Goal: Task Accomplishment & Management: Manage account settings

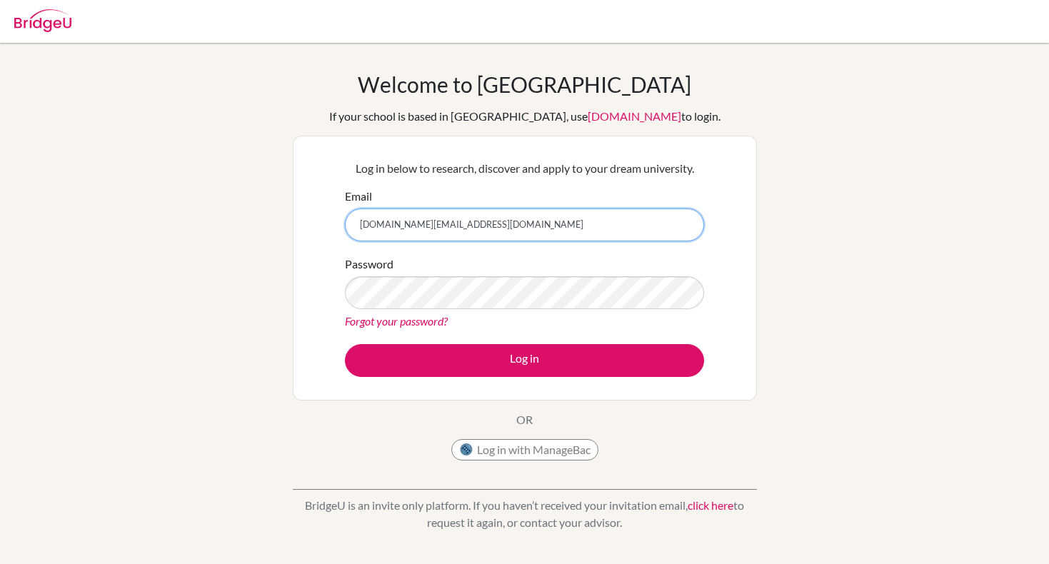
type input "[DOMAIN_NAME][EMAIL_ADDRESS][DOMAIN_NAME]"
click at [277, 313] on div "Welcome to [GEOGRAPHIC_DATA] If your school is based in [GEOGRAPHIC_DATA], use …" at bounding box center [524, 304] width 1049 height 467
click at [377, 324] on link "Forgot your password?" at bounding box center [396, 321] width 103 height 14
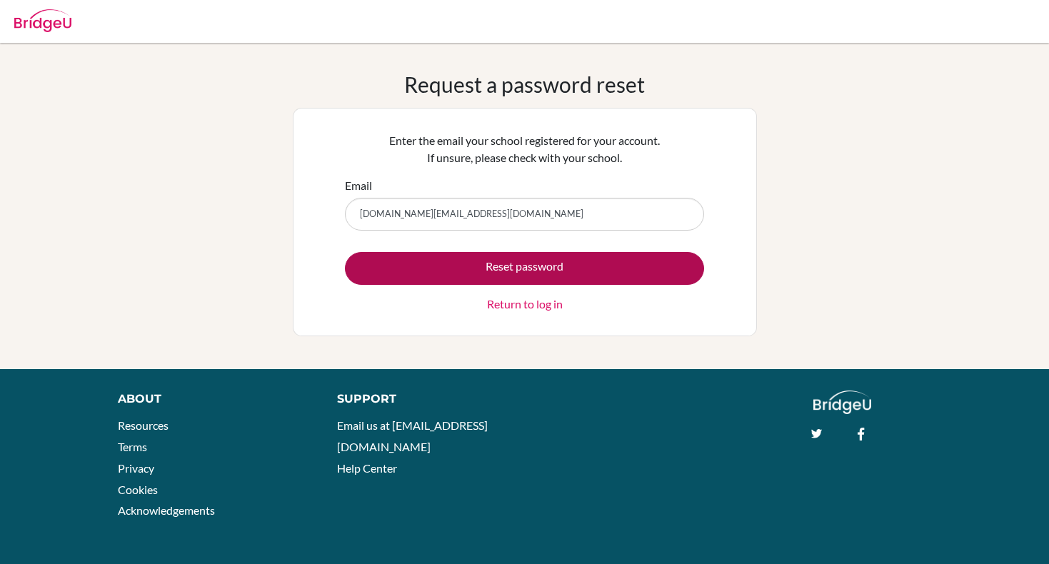
type input "[DOMAIN_NAME][EMAIL_ADDRESS][DOMAIN_NAME]"
click at [389, 264] on button "Reset password" at bounding box center [524, 268] width 359 height 33
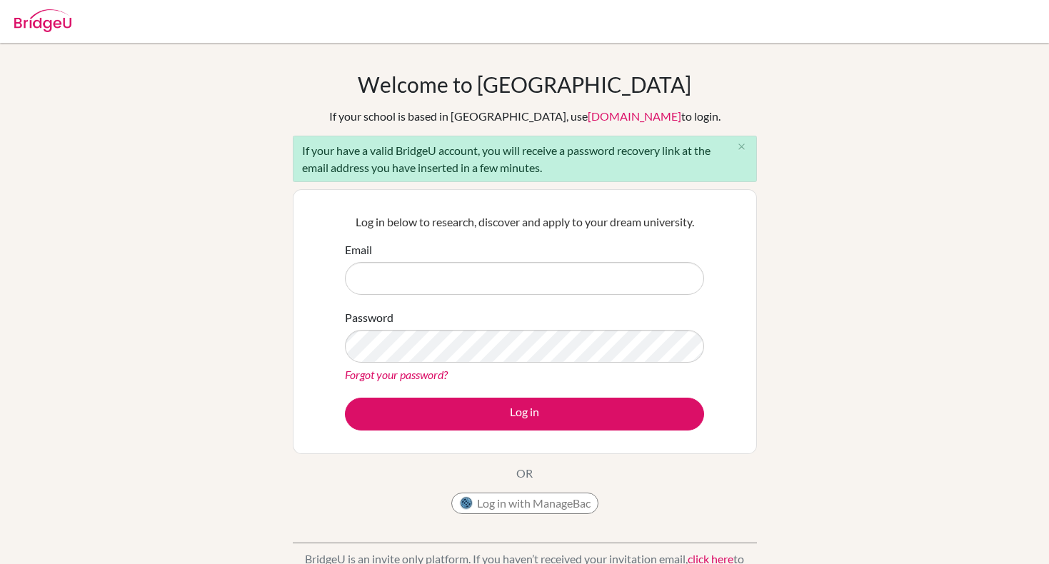
drag, startPoint x: 557, startPoint y: 171, endPoint x: 301, endPoint y: 153, distance: 256.4
click at [301, 153] on div "If your have a valid BridgeU account, you will receive a password recovery link…" at bounding box center [525, 159] width 464 height 46
copy div "If your have a valid BridgeU account, you will receive a password recovery link…"
click at [519, 172] on div "If your have a valid BridgeU account, you will receive a password recovery link…" at bounding box center [525, 159] width 464 height 46
click at [560, 284] on input "Email" at bounding box center [524, 278] width 359 height 33
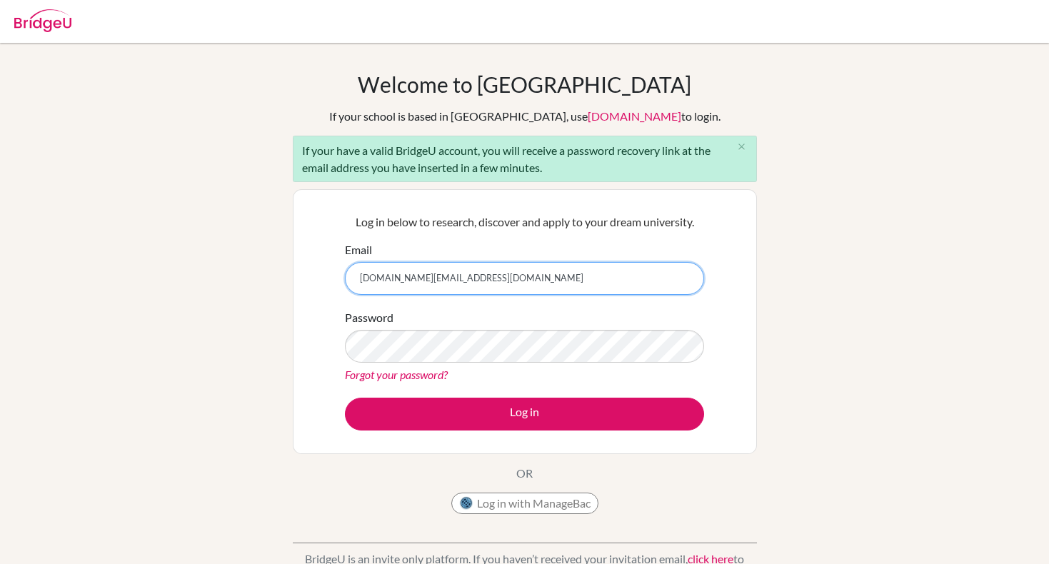
type input "[DOMAIN_NAME][EMAIL_ADDRESS][DOMAIN_NAME]"
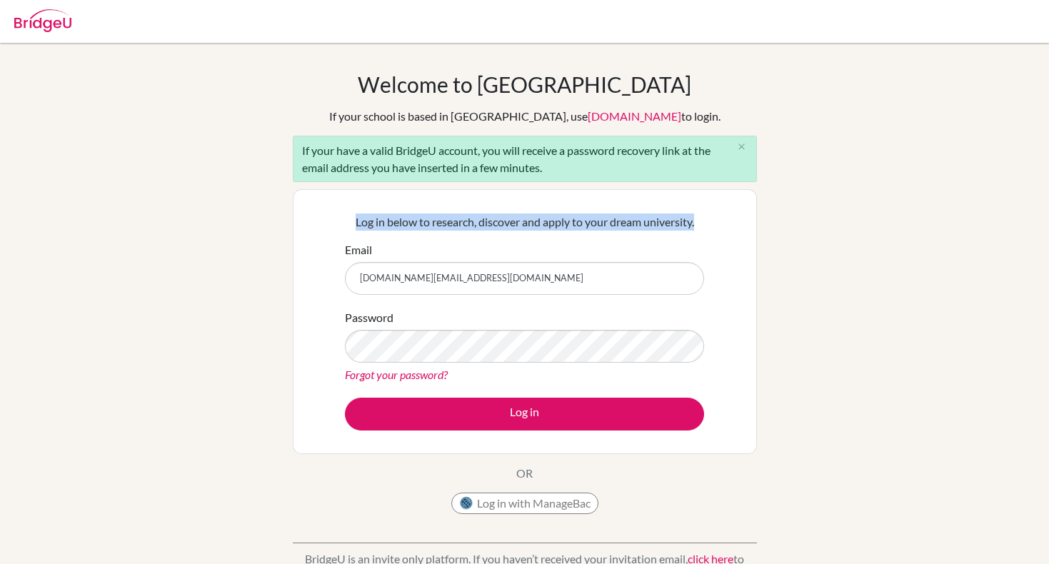
drag, startPoint x: 349, startPoint y: 221, endPoint x: 717, endPoint y: 224, distance: 367.9
click at [717, 224] on div "Log in below to research, discover and apply to your dream university. Email [D…" at bounding box center [525, 321] width 464 height 265
copy p "Log in below to research, discover and apply to your dream university."
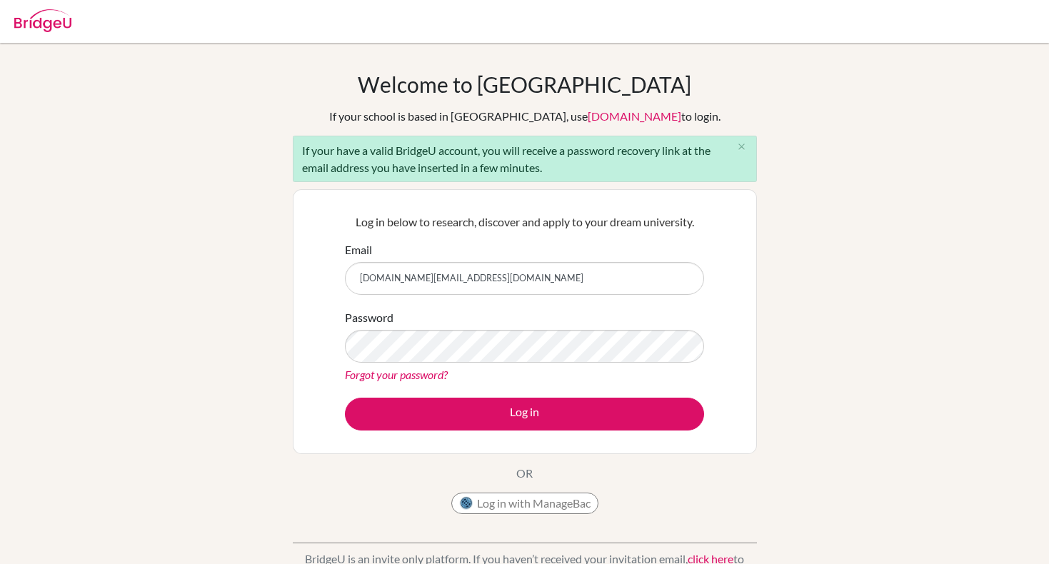
click at [554, 314] on div "Password Forgot your password?" at bounding box center [524, 346] width 359 height 74
click at [324, 324] on div "Log in below to research, discover and apply to your dream university. Email [D…" at bounding box center [525, 321] width 464 height 265
click at [361, 381] on div "Forgot your password?" at bounding box center [524, 374] width 359 height 17
click at [361, 381] on link "Forgot your password?" at bounding box center [396, 375] width 103 height 14
click at [394, 373] on link "Forgot your password?" at bounding box center [396, 375] width 103 height 14
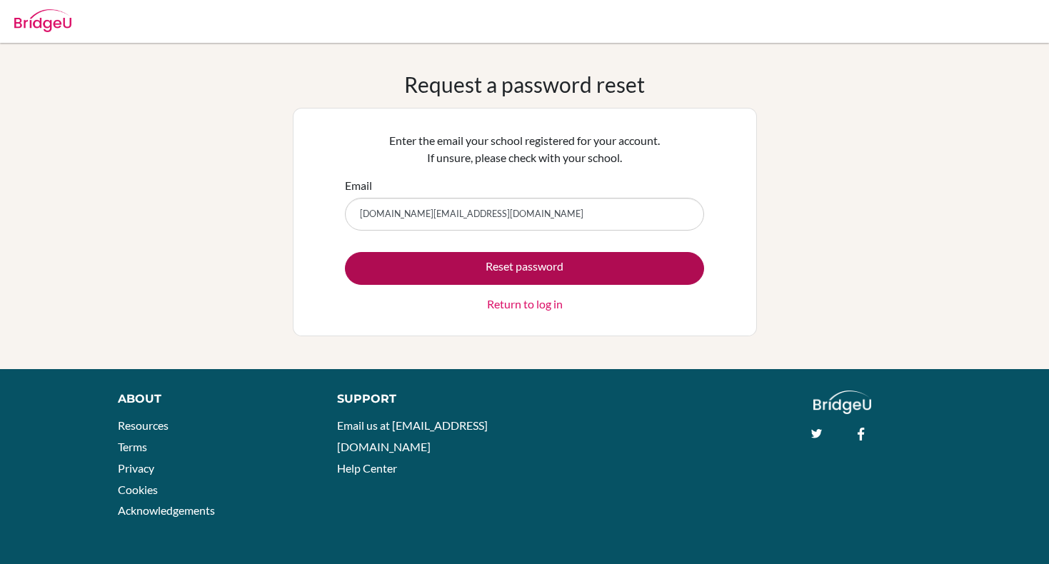
type input "[DOMAIN_NAME][EMAIL_ADDRESS][DOMAIN_NAME]"
click at [412, 266] on button "Reset password" at bounding box center [524, 268] width 359 height 33
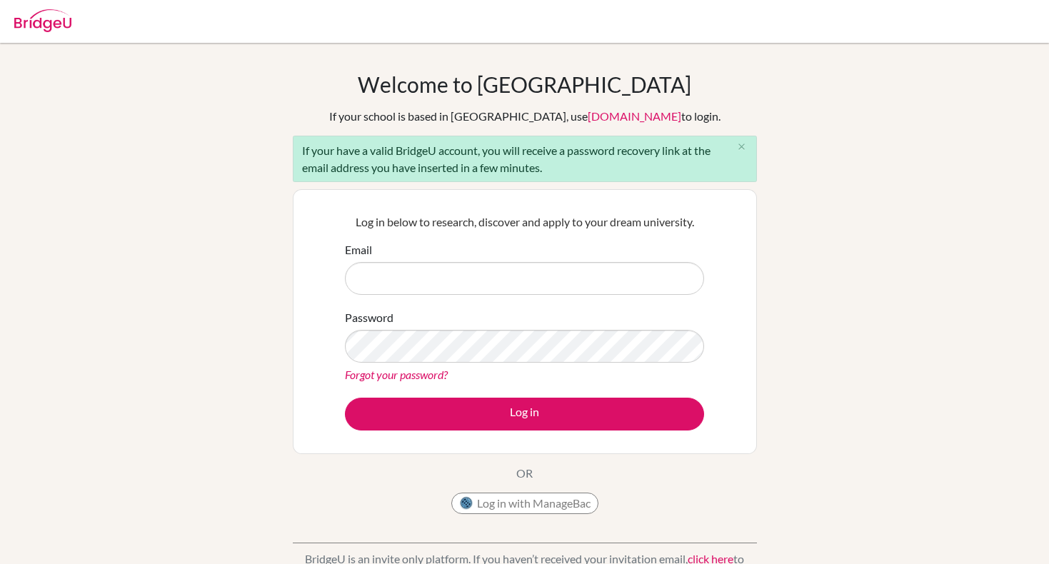
drag, startPoint x: 553, startPoint y: 169, endPoint x: 286, endPoint y: 153, distance: 267.6
click at [286, 153] on div "Welcome to BridgeU If your school is based in China, use app.bridge-u.com.cn to…" at bounding box center [524, 331] width 1049 height 521
copy div "If your have a valid BridgeU account, you will receive a password recovery link…"
click at [284, 153] on div "Welcome to BridgeU If your school is based in China, use app.bridge-u.com.cn to…" at bounding box center [524, 331] width 1049 height 521
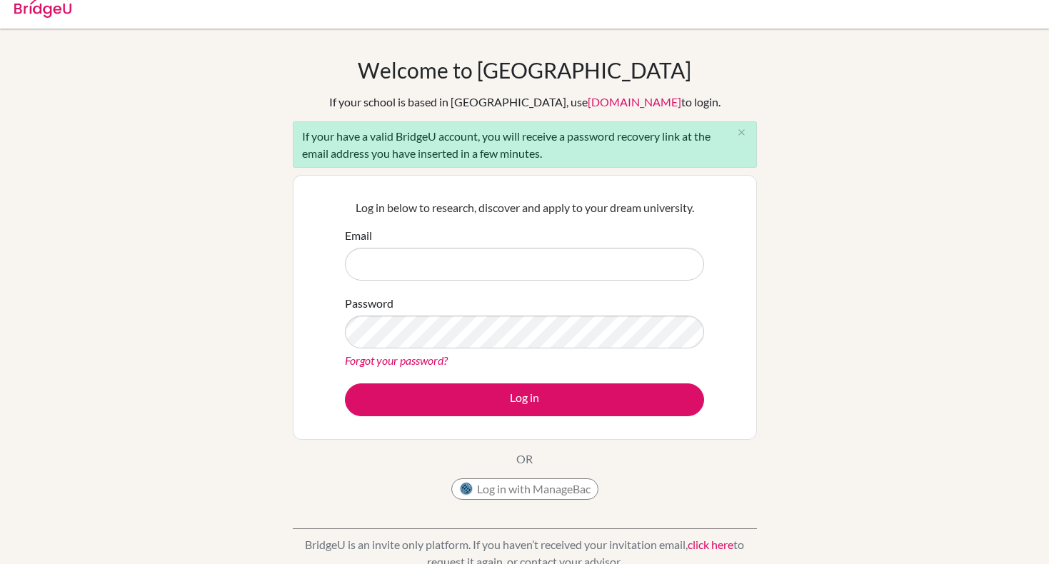
scroll to position [16, 0]
